Goal: Find contact information: Find contact information

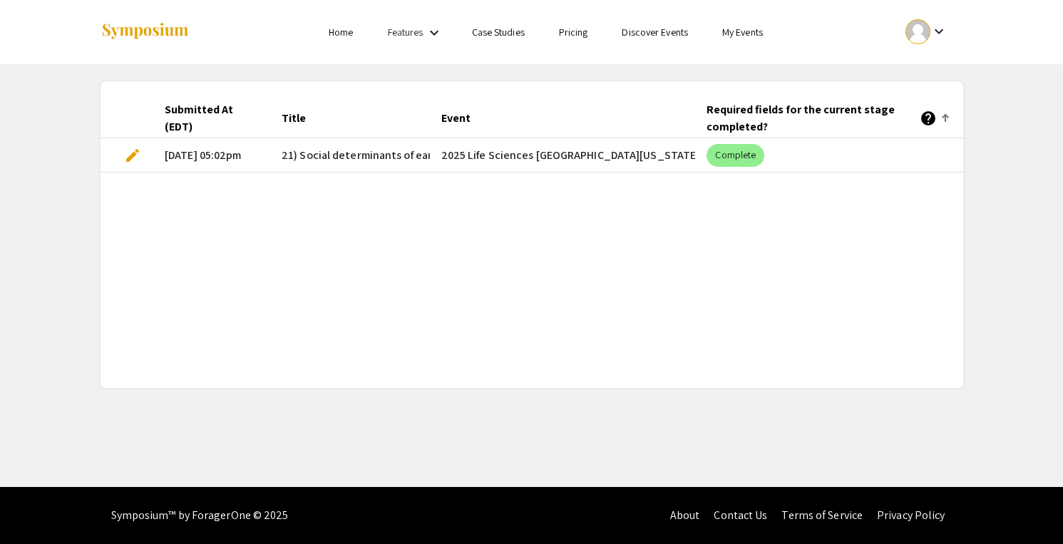
click at [736, 34] on link "My Events" at bounding box center [742, 32] width 41 height 13
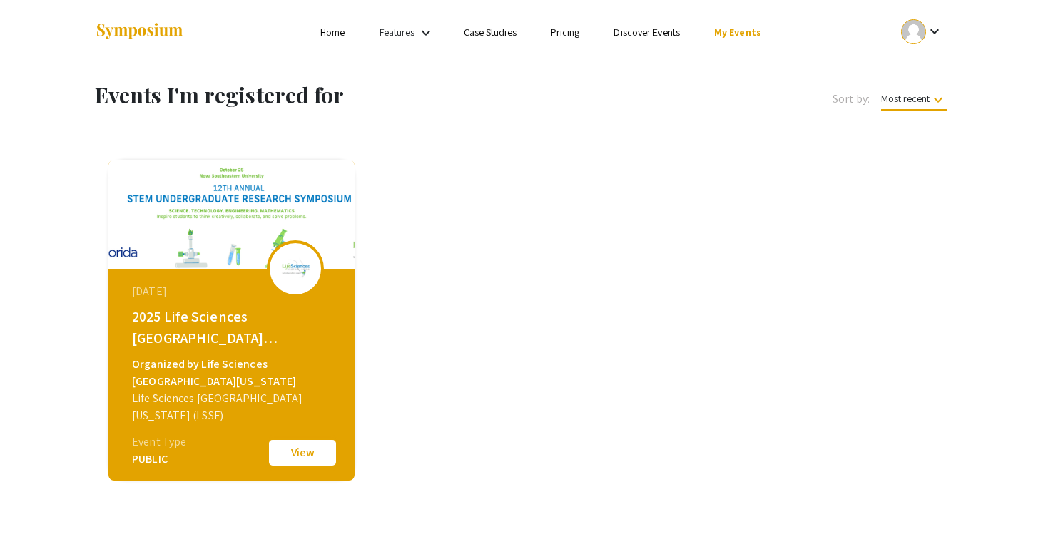
click at [300, 459] on button "View" at bounding box center [302, 453] width 71 height 30
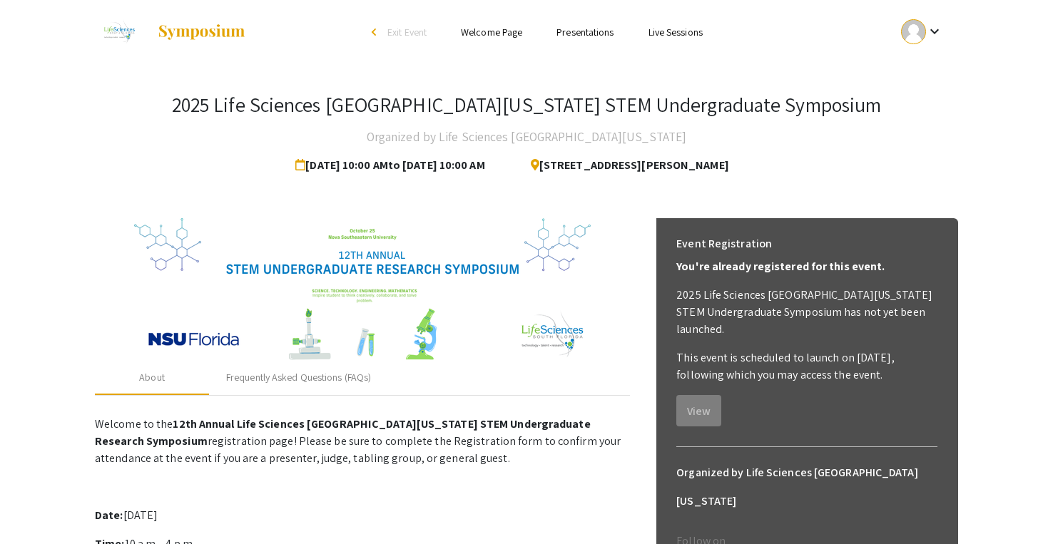
click at [620, 416] on p "Welcome to the 12th Annual Life Sciences [GEOGRAPHIC_DATA][US_STATE] STEM Under…" at bounding box center [362, 441] width 535 height 51
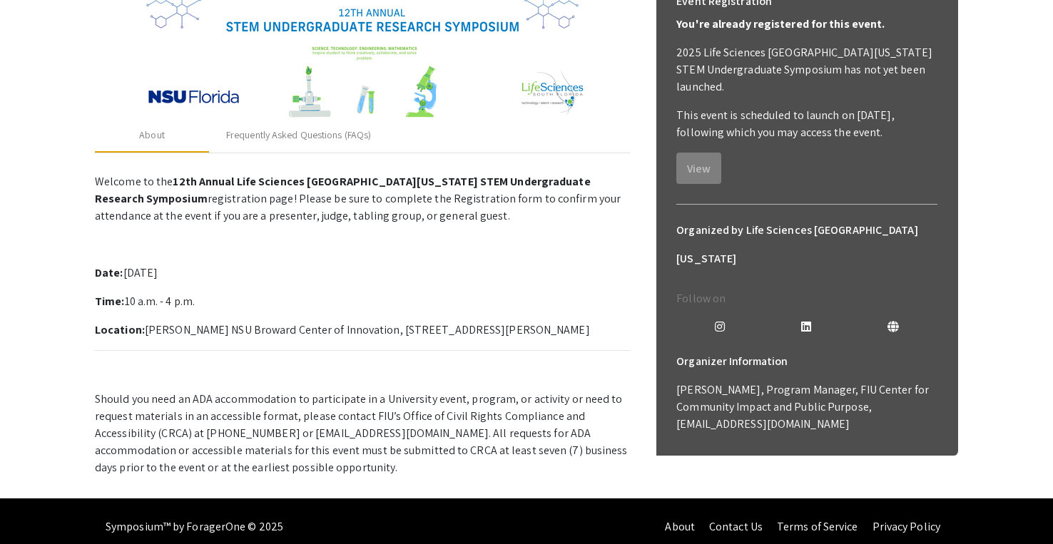
scroll to position [239, 0]
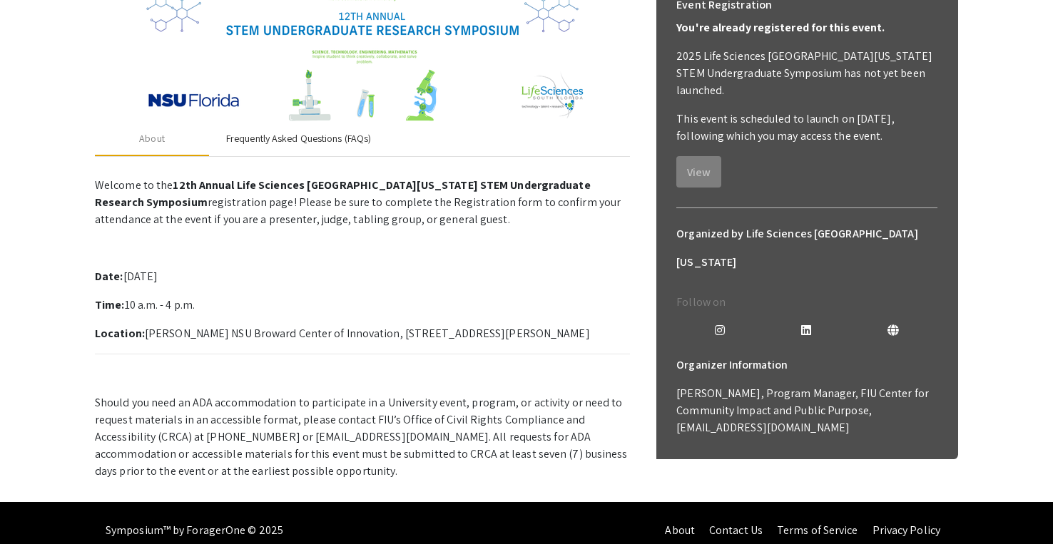
click at [250, 131] on div "Frequently Asked Questions (FAQs)" at bounding box center [298, 138] width 145 height 15
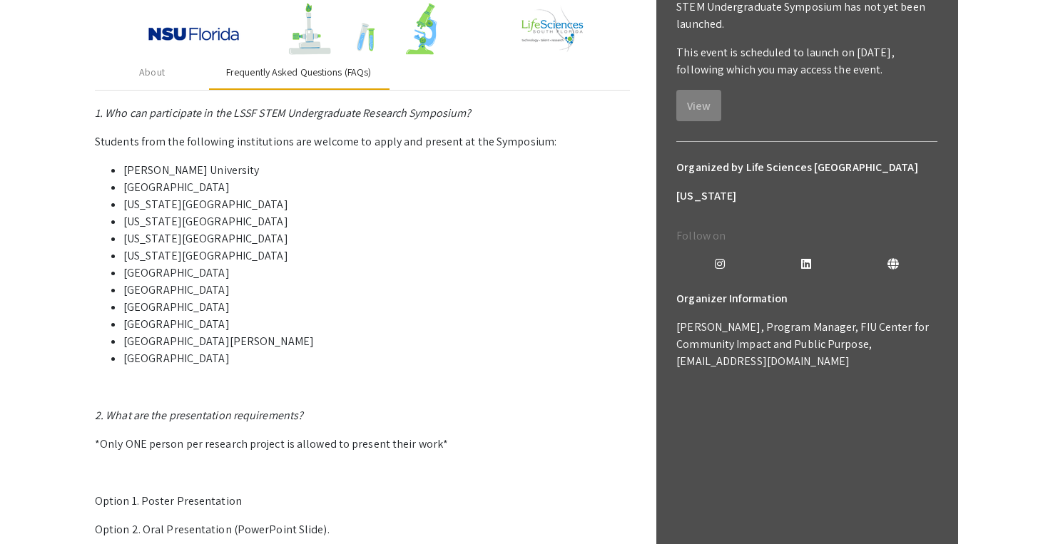
scroll to position [0, 0]
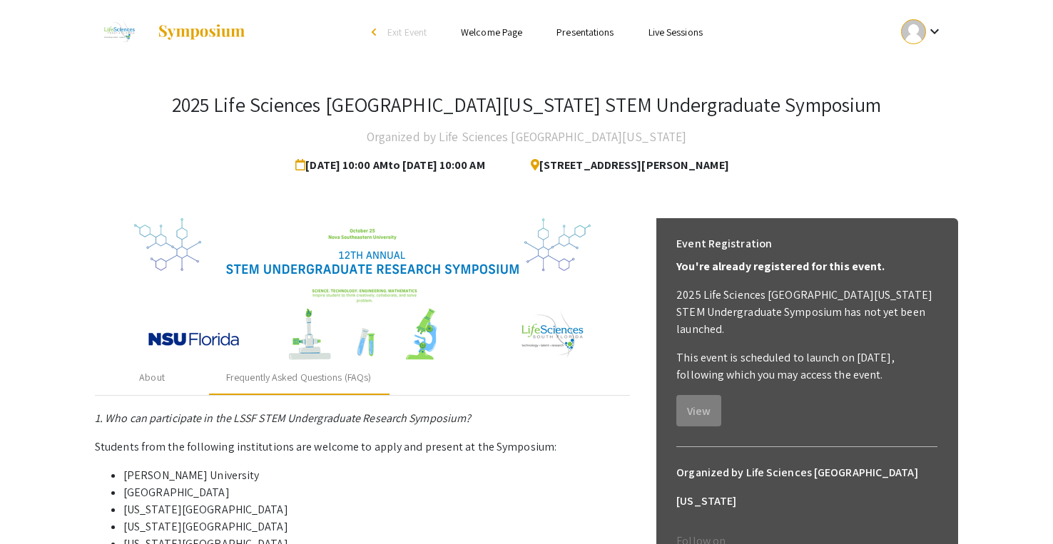
click at [469, 27] on link "Welcome Page" at bounding box center [491, 32] width 61 height 13
click at [473, 32] on link "Welcome Page" at bounding box center [491, 32] width 61 height 13
click at [590, 40] on li "Presentations" at bounding box center [584, 32] width 91 height 17
click at [513, 34] on link "Welcome Page" at bounding box center [491, 32] width 61 height 13
click at [575, 35] on link "Presentations" at bounding box center [584, 32] width 57 height 13
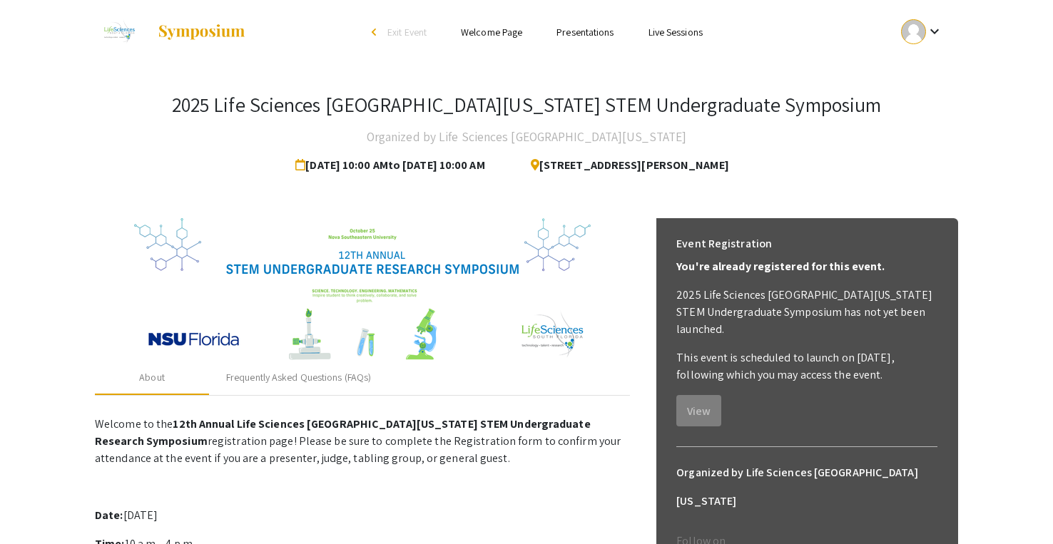
click at [485, 29] on link "Welcome Page" at bounding box center [491, 32] width 61 height 13
click at [568, 34] on link "Presentations" at bounding box center [584, 32] width 57 height 13
click at [681, 29] on link "Live Sessions" at bounding box center [675, 32] width 54 height 13
click at [906, 37] on div at bounding box center [913, 31] width 25 height 25
click at [603, 230] on div at bounding box center [526, 272] width 1053 height 544
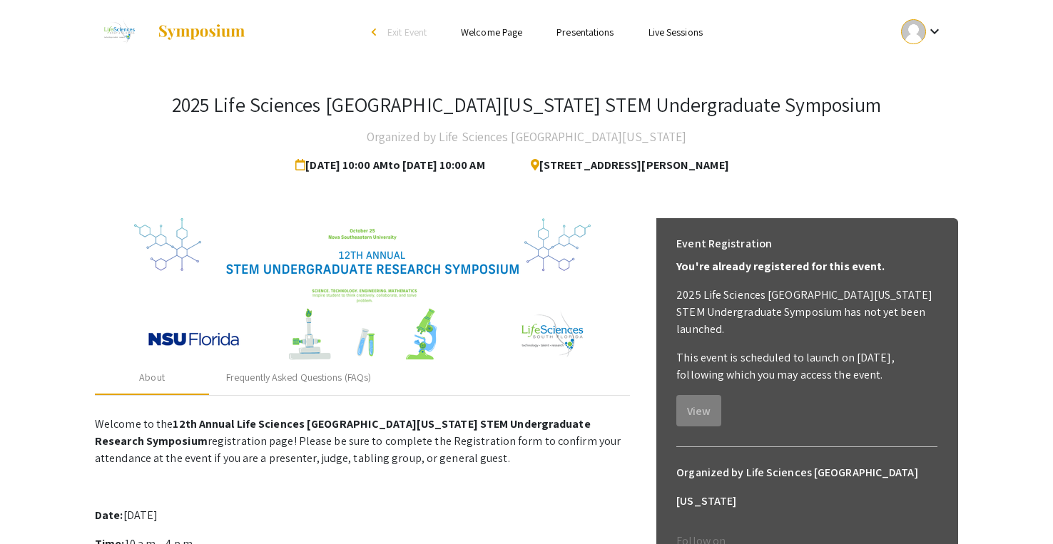
click at [372, 31] on div "arrow_back_ios" at bounding box center [376, 32] width 9 height 9
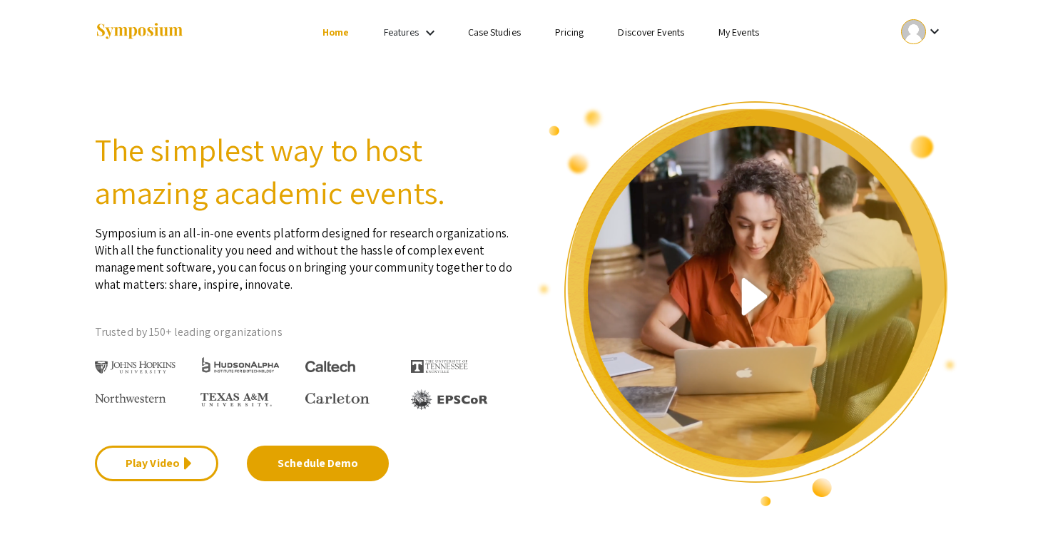
click at [755, 25] on li "My Events" at bounding box center [738, 32] width 75 height 17
click at [747, 29] on link "My Events" at bounding box center [738, 32] width 41 height 13
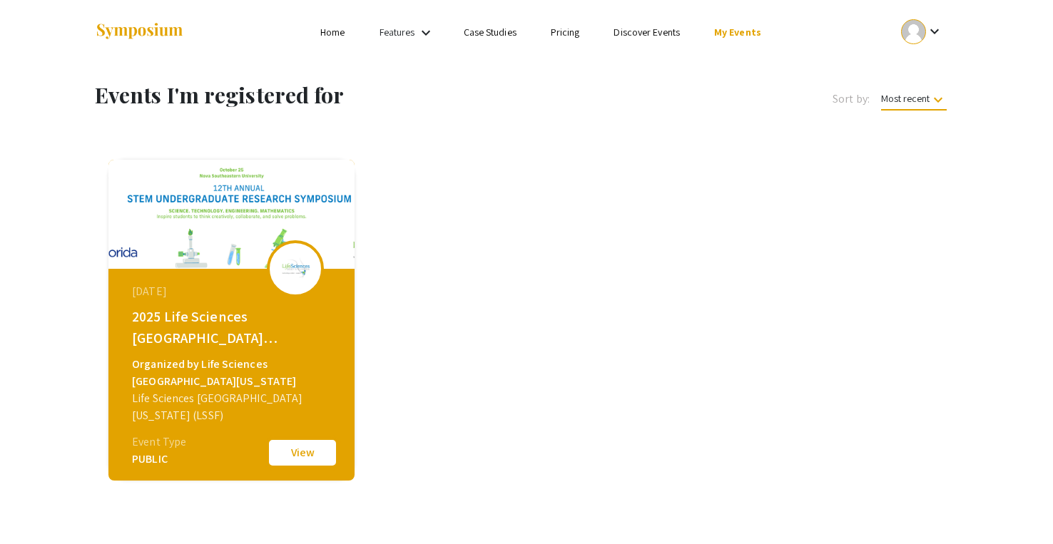
click at [314, 444] on button "View" at bounding box center [302, 453] width 71 height 30
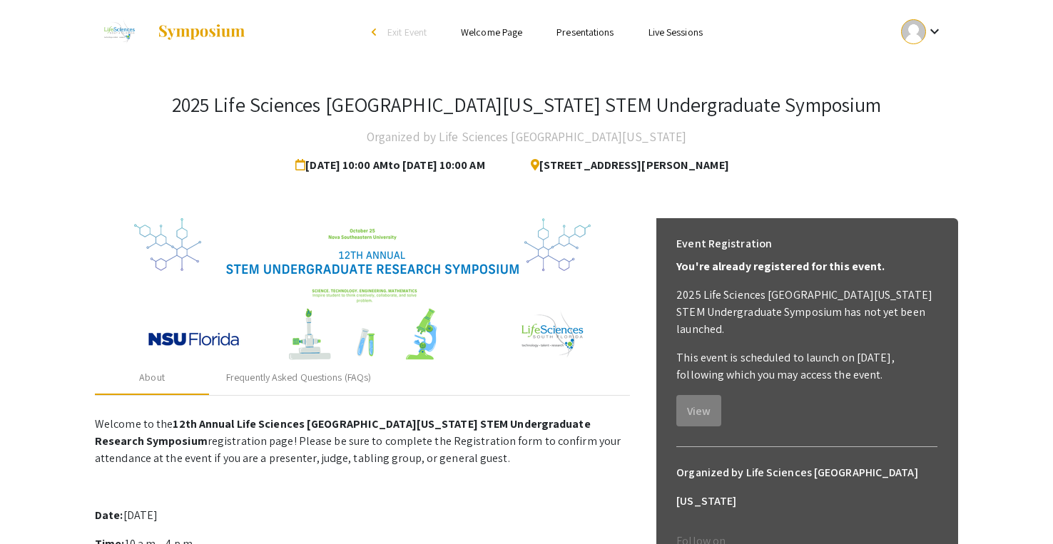
click at [518, 34] on link "Welcome Page" at bounding box center [491, 32] width 61 height 13
click at [663, 30] on link "Live Sessions" at bounding box center [675, 32] width 54 height 13
click at [610, 33] on link "Presentations" at bounding box center [584, 32] width 57 height 13
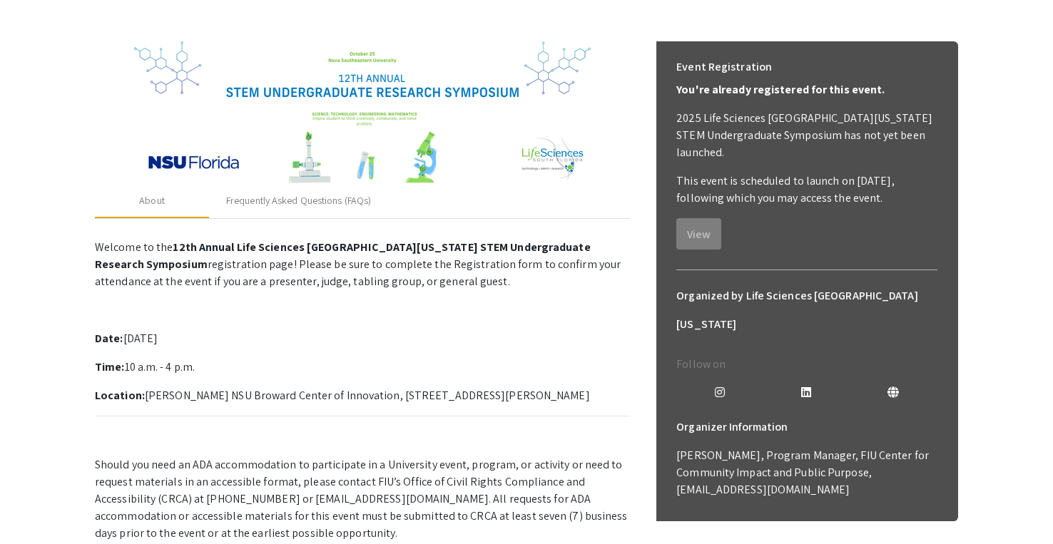
scroll to position [242, 0]
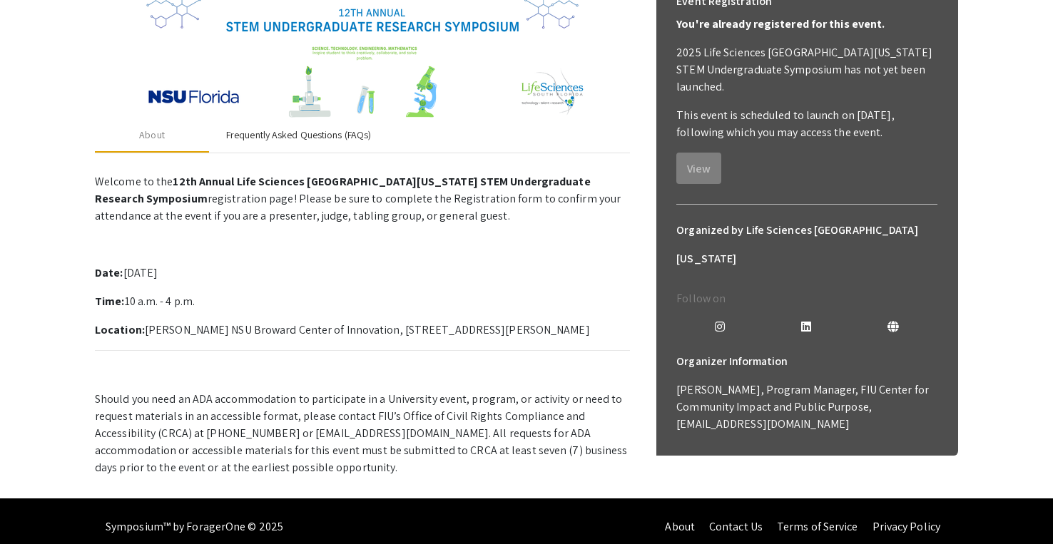
click at [350, 128] on div "Frequently Asked Questions (FAQs)" at bounding box center [298, 135] width 145 height 15
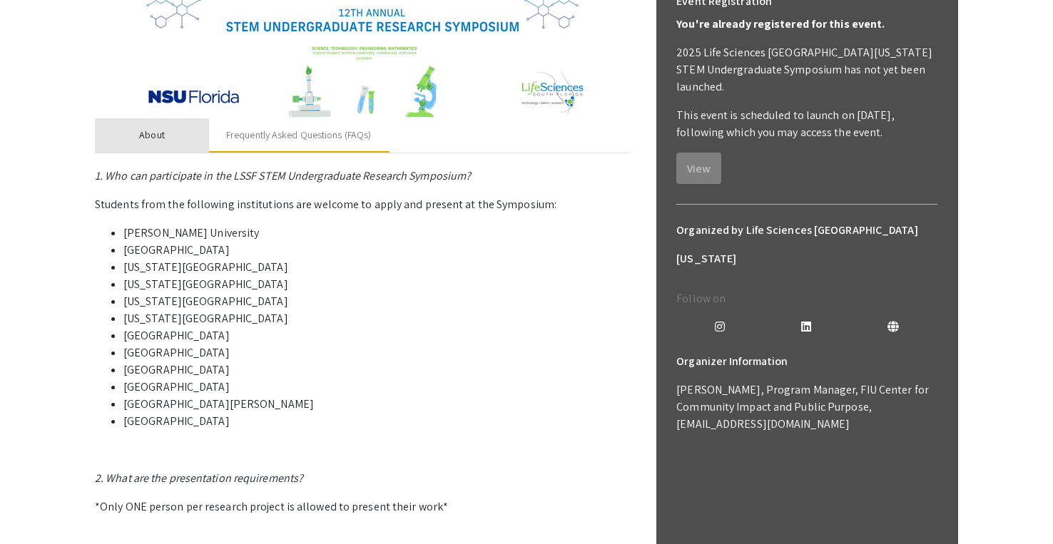
click at [158, 145] on div "About" at bounding box center [152, 135] width 114 height 34
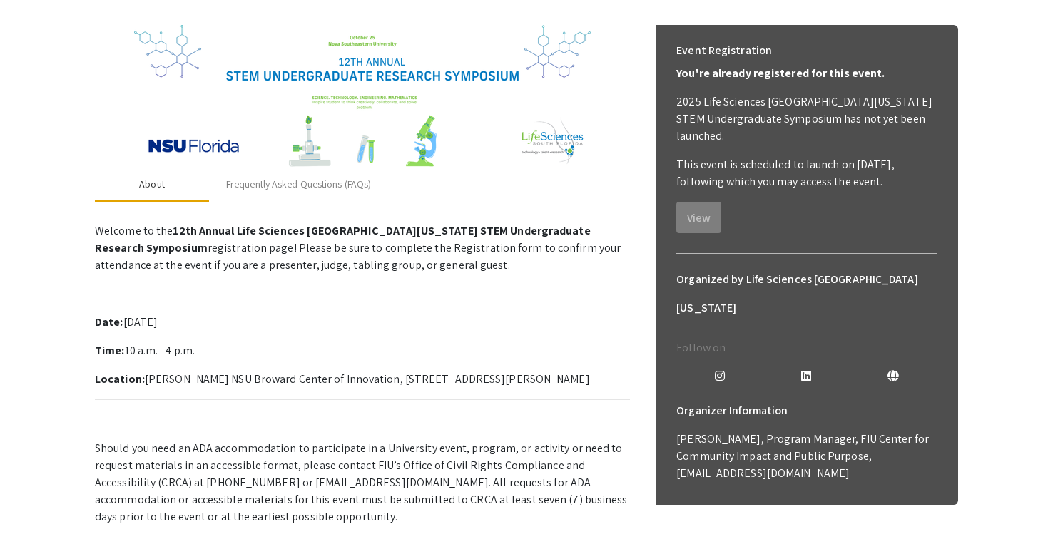
scroll to position [197, 0]
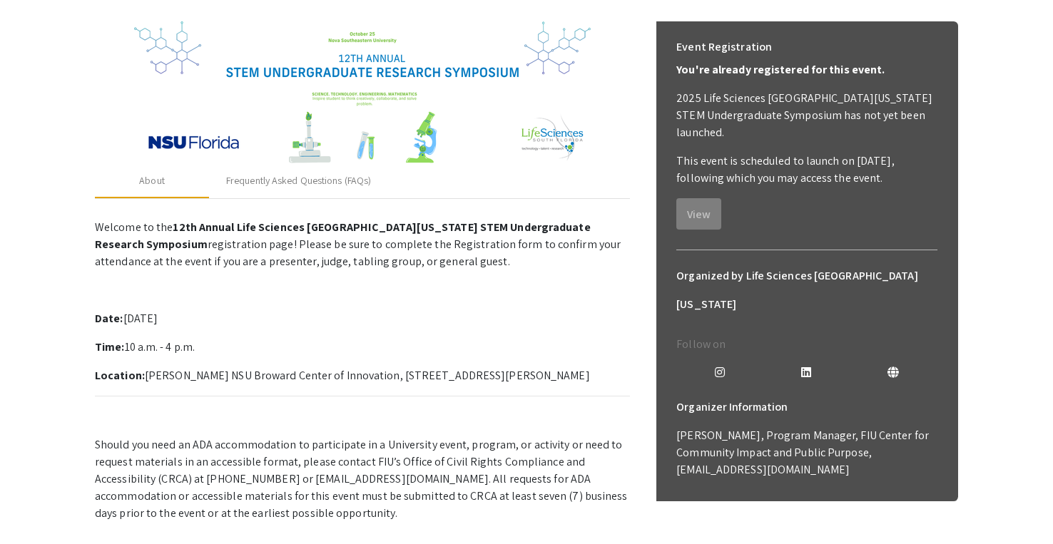
drag, startPoint x: 754, startPoint y: 429, endPoint x: 671, endPoint y: 433, distance: 82.8
click at [670, 433] on div "Organizer Information Araidy Alzate, Program Manager, FIU Center for Community …" at bounding box center [807, 447] width 284 height 108
drag, startPoint x: 754, startPoint y: 426, endPoint x: 675, endPoint y: 427, distance: 79.2
click at [675, 427] on div "Organizer Information Araidy Alzate, Program Manager, FIU Center for Community …" at bounding box center [807, 447] width 284 height 108
copy p "aalzate@fiu.edu"
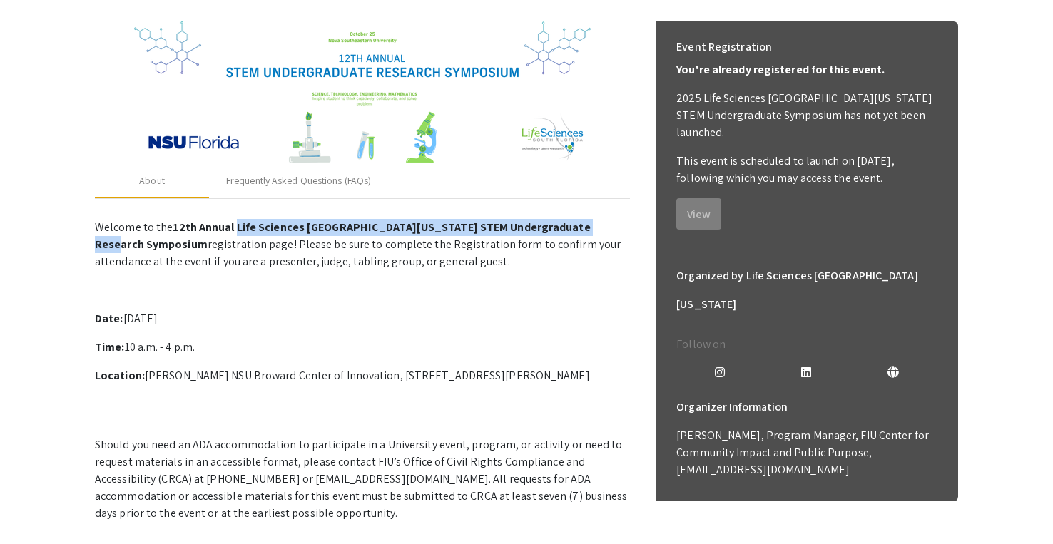
drag, startPoint x: 151, startPoint y: 249, endPoint x: 232, endPoint y: 231, distance: 83.2
click at [232, 231] on strong "12th Annual Life Sciences [GEOGRAPHIC_DATA][US_STATE] STEM Undergraduate Resear…" at bounding box center [343, 236] width 496 height 32
copy strong "Life Sciences South Florida STEM Undergraduate Research Symposium"
